Goal: Task Accomplishment & Management: Use online tool/utility

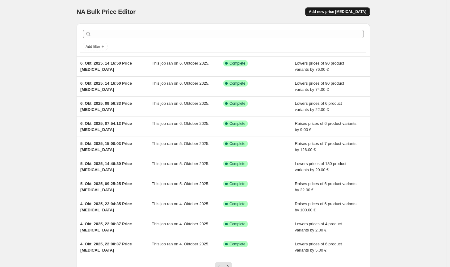
click at [347, 12] on span "Add new price [MEDICAL_DATA]" at bounding box center [337, 11] width 57 height 5
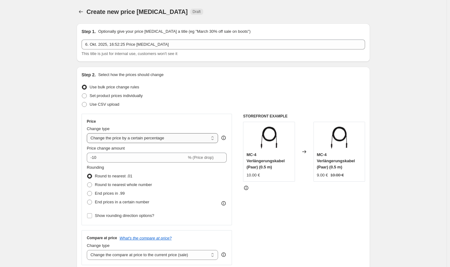
click at [141, 139] on select "Change the price to a certain amount Change the price by a certain amount Chang…" at bounding box center [152, 138] width 131 height 10
select select "by"
click at [88, 133] on select "Change the price to a certain amount Change the price by a certain amount Chang…" at bounding box center [152, 138] width 131 height 10
type input "-10.00"
click at [124, 184] on span "Round to nearest whole number" at bounding box center [123, 184] width 57 height 5
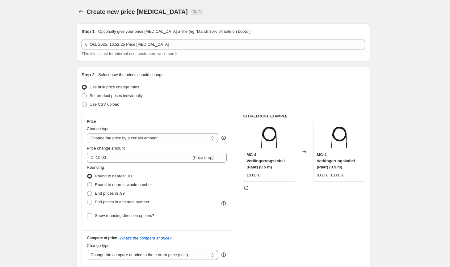
click at [87, 182] on input "Round to nearest whole number" at bounding box center [87, 182] width 0 height 0
radio input "true"
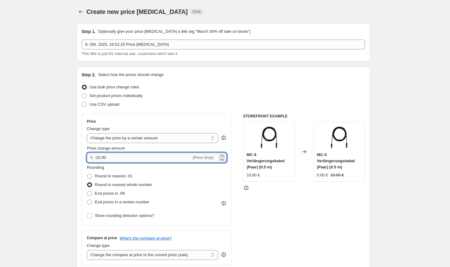
drag, startPoint x: 117, startPoint y: 159, endPoint x: 98, endPoint y: 161, distance: 19.2
click at [98, 161] on input "-10.00" at bounding box center [142, 157] width 97 height 10
type input "-25.00"
click at [189, 207] on div "Rounding Round to nearest .01 Round to nearest whole number End prices in .99 E…" at bounding box center [157, 192] width 140 height 56
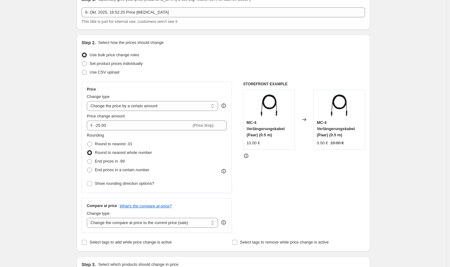
scroll to position [62, 0]
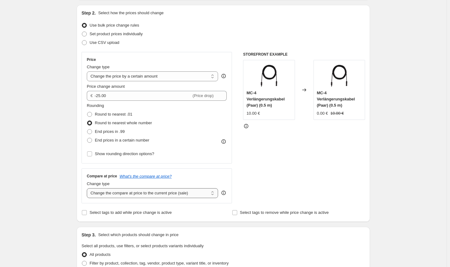
click at [190, 194] on select "Change the compare at price to the current price (sale) Change the compare at p…" at bounding box center [152, 193] width 131 height 10
select select "no_change"
click at [88, 188] on select "Change the compare at price to the current price (sale) Change the compare at p…" at bounding box center [152, 193] width 131 height 10
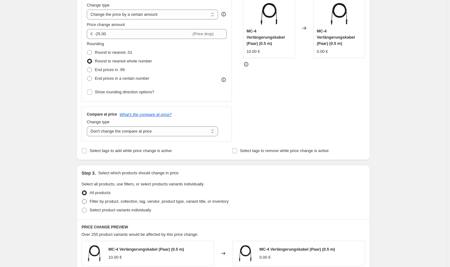
click at [199, 204] on span "Filter by product, collection, tag, vendor, product type, variant title, or inv…" at bounding box center [158, 201] width 139 height 6
click at [82, 199] on input "Filter by product, collection, tag, vendor, product type, variant title, or inv…" at bounding box center [82, 199] width 0 height 0
radio input "true"
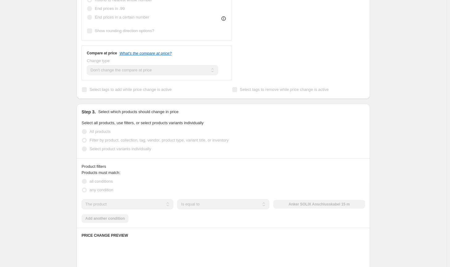
scroll to position [216, 0]
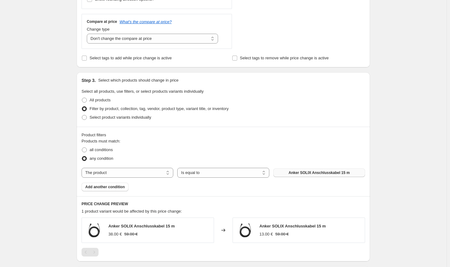
click at [309, 169] on button "Anker SOLIX Anschlusskabel 15 m" at bounding box center [319, 172] width 92 height 9
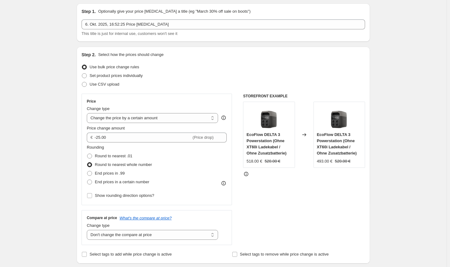
scroll to position [0, 0]
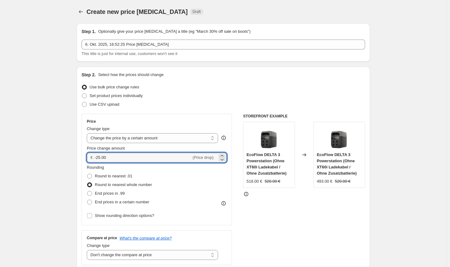
drag, startPoint x: 97, startPoint y: 157, endPoint x: 93, endPoint y: 157, distance: 3.7
click at [93, 157] on div "€ -25.00 (Price drop)" at bounding box center [157, 157] width 140 height 10
click at [333, 228] on div "STOREFRONT EXAMPLE EcoFlow DELTA 3 Powerstation (Ohne XT60i Ladekabel / Ohne Zu…" at bounding box center [304, 189] width 122 height 151
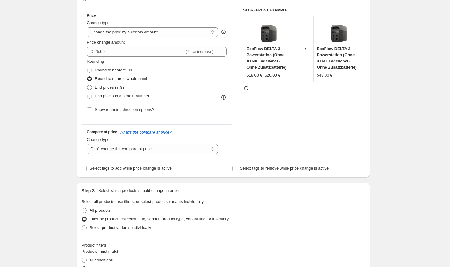
scroll to position [31, 0]
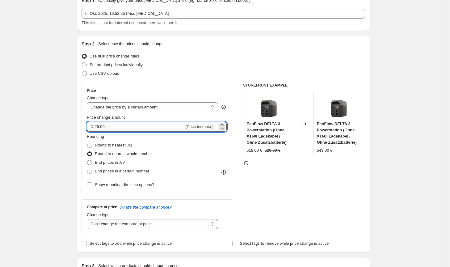
click at [102, 126] on input "25.00" at bounding box center [138, 127] width 89 height 10
click at [306, 197] on div "STOREFRONT EXAMPLE EcoFlow DELTA 3 Powerstation (Ohne XT60i Ladekabel / Ohne Zu…" at bounding box center [304, 158] width 122 height 151
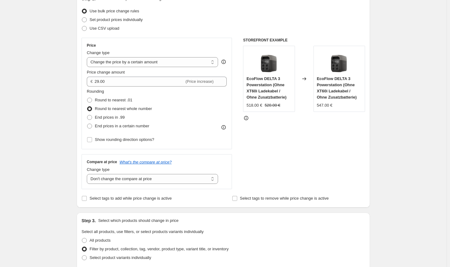
scroll to position [62, 0]
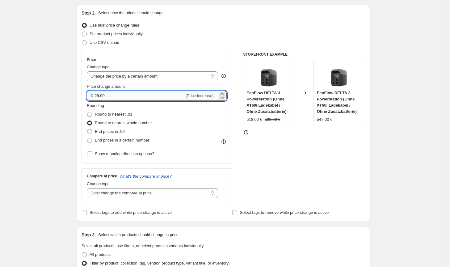
drag, startPoint x: 102, startPoint y: 96, endPoint x: 99, endPoint y: 94, distance: 3.4
click at [99, 94] on input "29.00" at bounding box center [138, 96] width 89 height 10
type input "31.00"
click at [255, 164] on div "STOREFRONT EXAMPLE EcoFlow DELTA 3 Powerstation (Ohne XT60i Ladekabel / Ohne Zu…" at bounding box center [304, 127] width 122 height 151
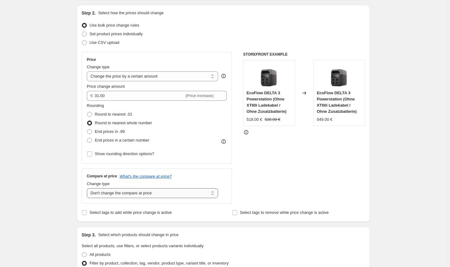
click at [167, 191] on select "Change the compare at price to the current price (sale) Change the compare at p…" at bounding box center [152, 193] width 131 height 10
click at [88, 188] on select "Change the compare at price to the current price (sale) Change the compare at p…" at bounding box center [152, 193] width 131 height 10
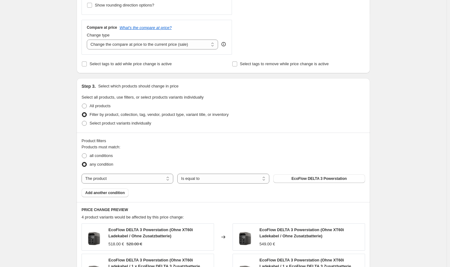
scroll to position [185, 0]
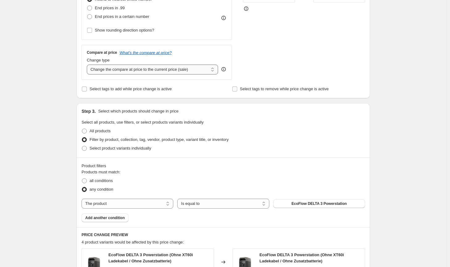
click at [157, 64] on select "Change the compare at price to the current price (sale) Change the compare at p…" at bounding box center [152, 69] width 131 height 10
select select "no_change"
click at [88, 64] on select "Change the compare at price to the current price (sale) Change the compare at p…" at bounding box center [152, 69] width 131 height 10
click at [338, 153] on div "Step 3. Select which products should change in price Select all products, use f…" at bounding box center [223, 130] width 293 height 54
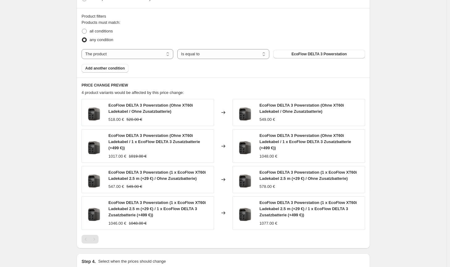
scroll to position [370, 0]
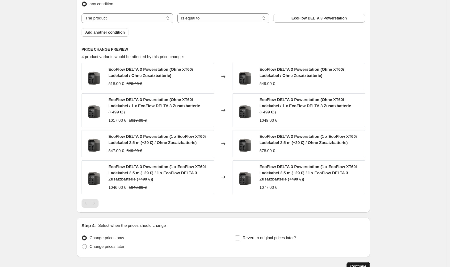
click at [363, 263] on button "Continue" at bounding box center [357, 266] width 23 height 9
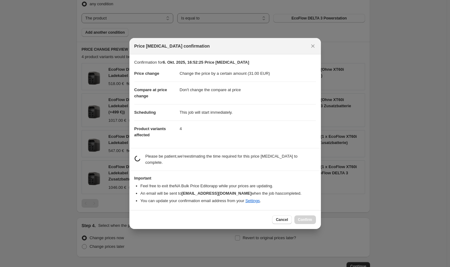
scroll to position [0, 0]
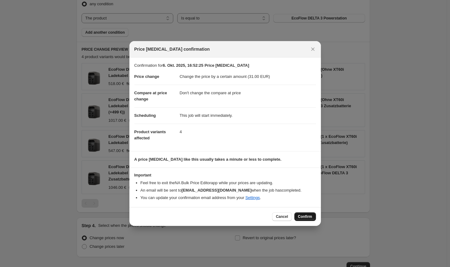
click at [308, 216] on span "Confirm" at bounding box center [305, 216] width 14 height 5
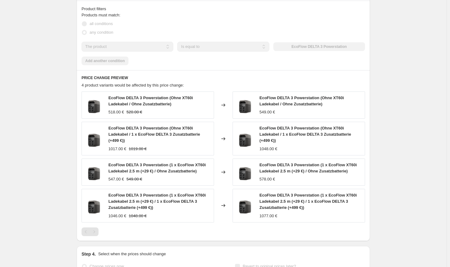
select select "by"
select select "no_change"
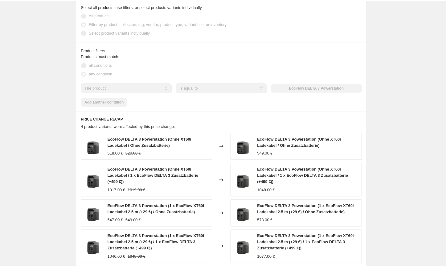
scroll to position [0, 0]
